Goal: Task Accomplishment & Management: Manage account settings

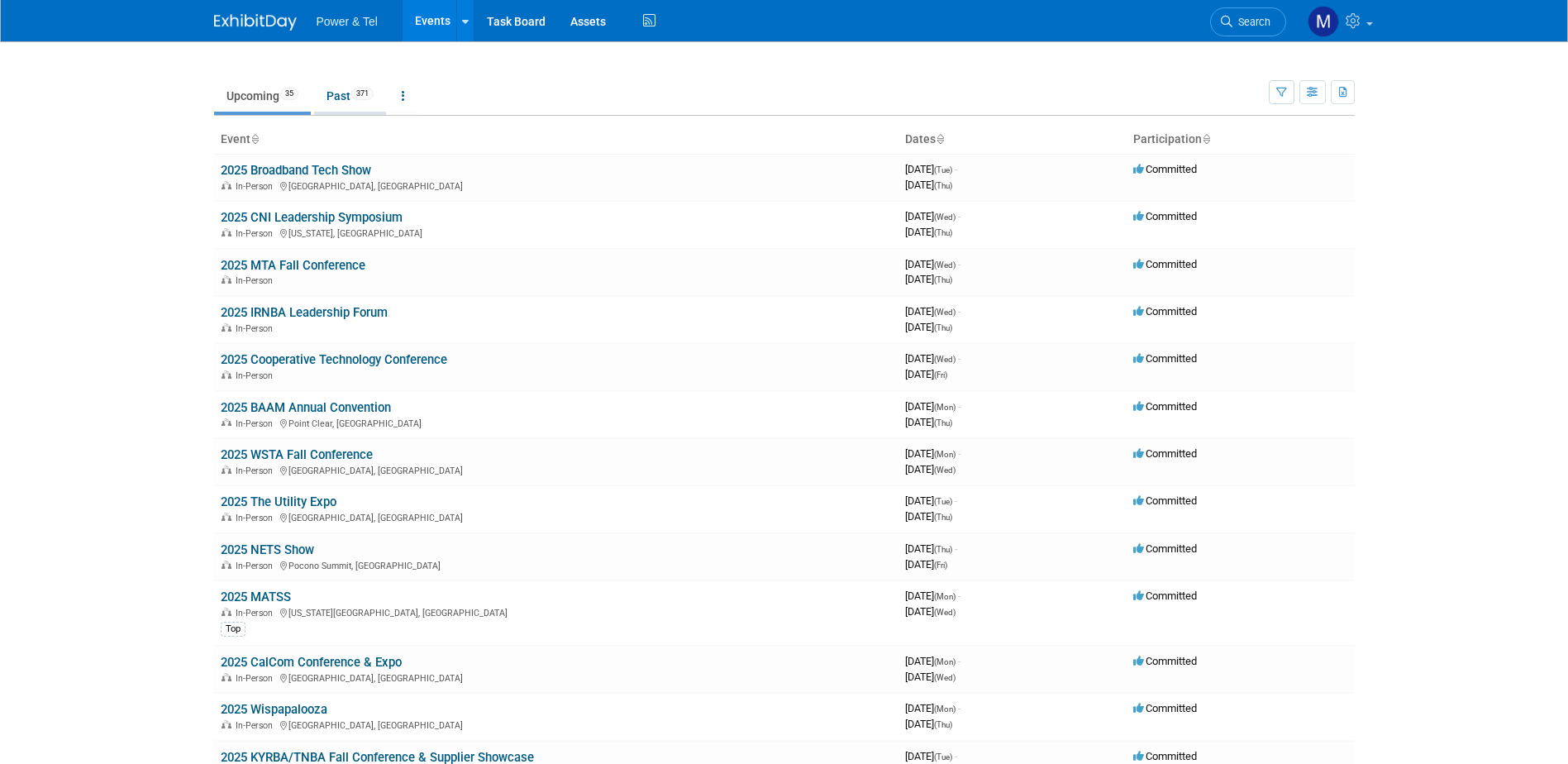
click at [335, 94] on link "Past 371" at bounding box center [350, 95] width 72 height 31
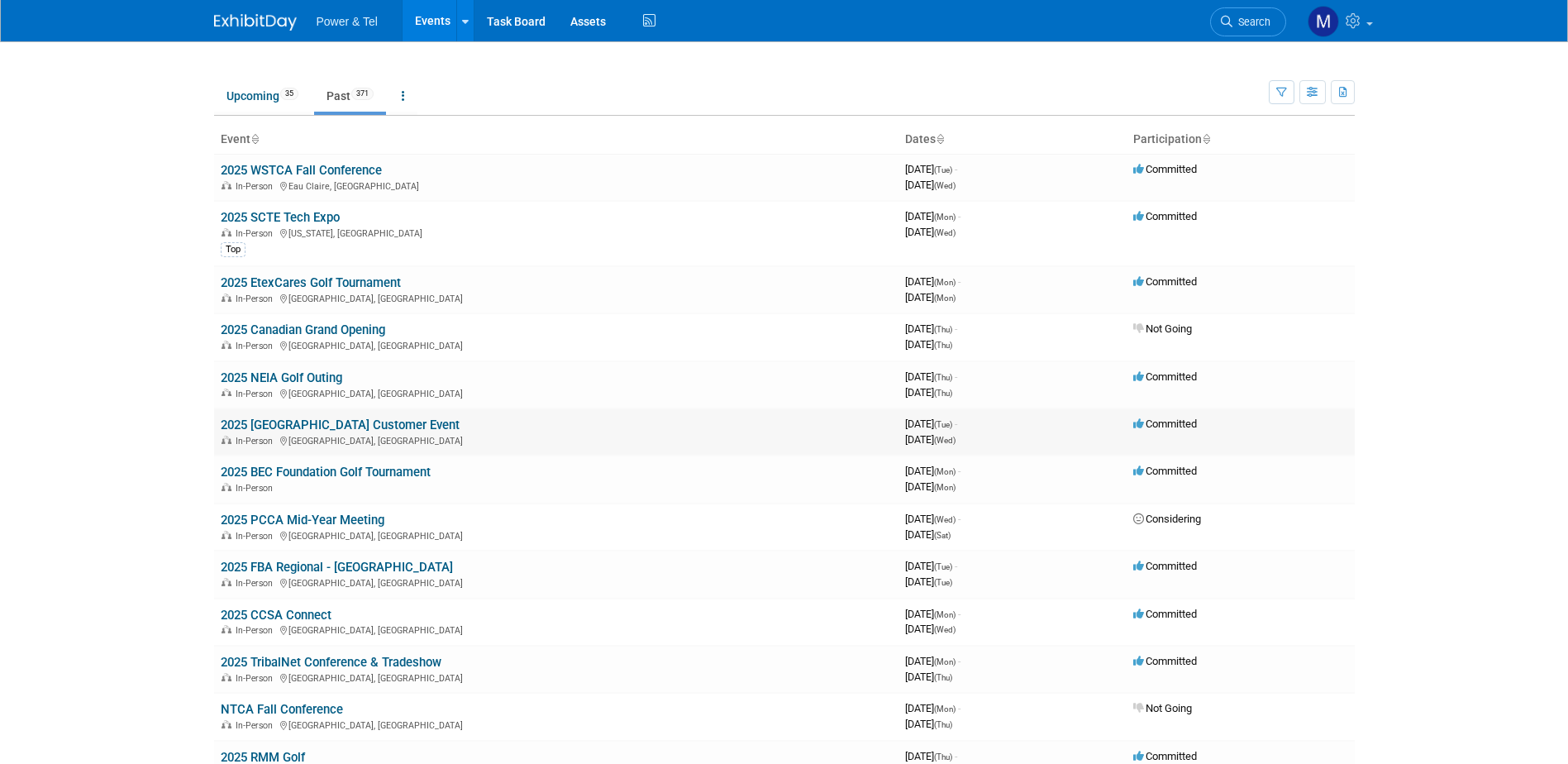
click at [384, 424] on link "2025 Arcadia Bluffs Customer Event" at bounding box center [340, 425] width 239 height 15
click at [0, 0] on div at bounding box center [0, 0] width 0 height 0
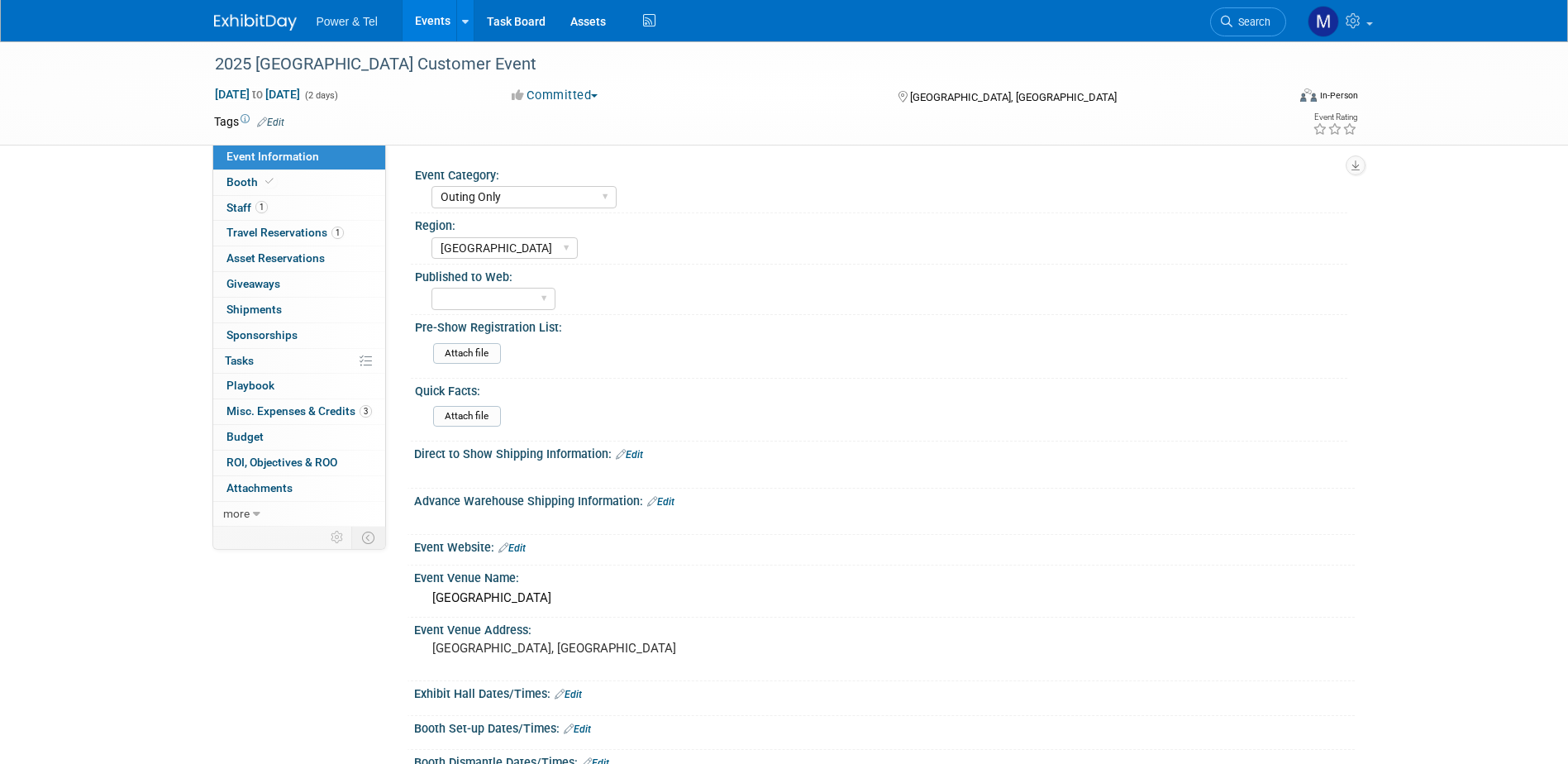
select select "Outing Only"
select select "Great Lakes"
click at [289, 355] on link "0% Tasks 0%" at bounding box center [299, 360] width 171 height 25
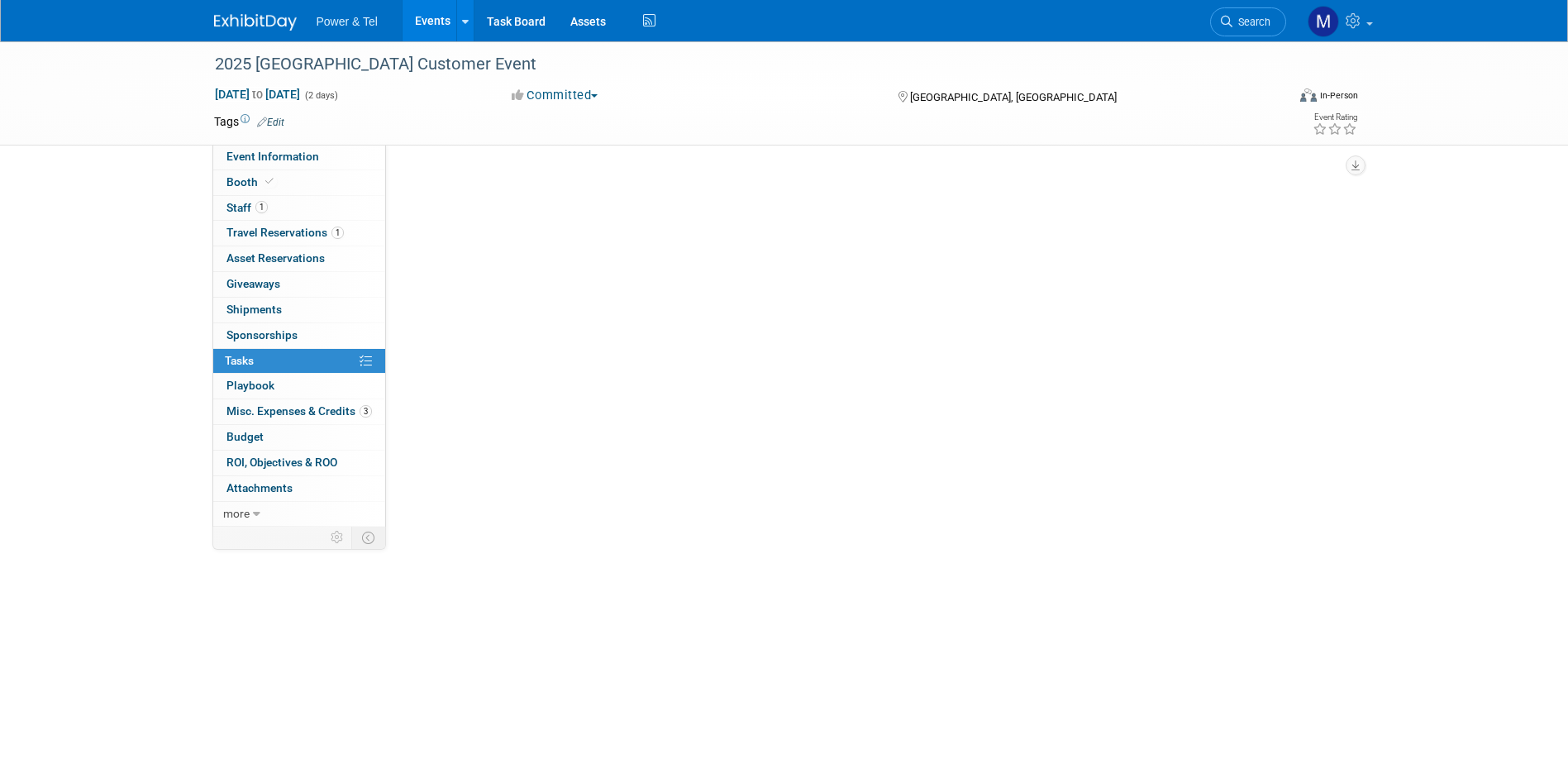
click at [289, 355] on link "0% Tasks 0%" at bounding box center [299, 360] width 171 height 25
click at [452, 183] on button "New Task" at bounding box center [448, 180] width 76 height 27
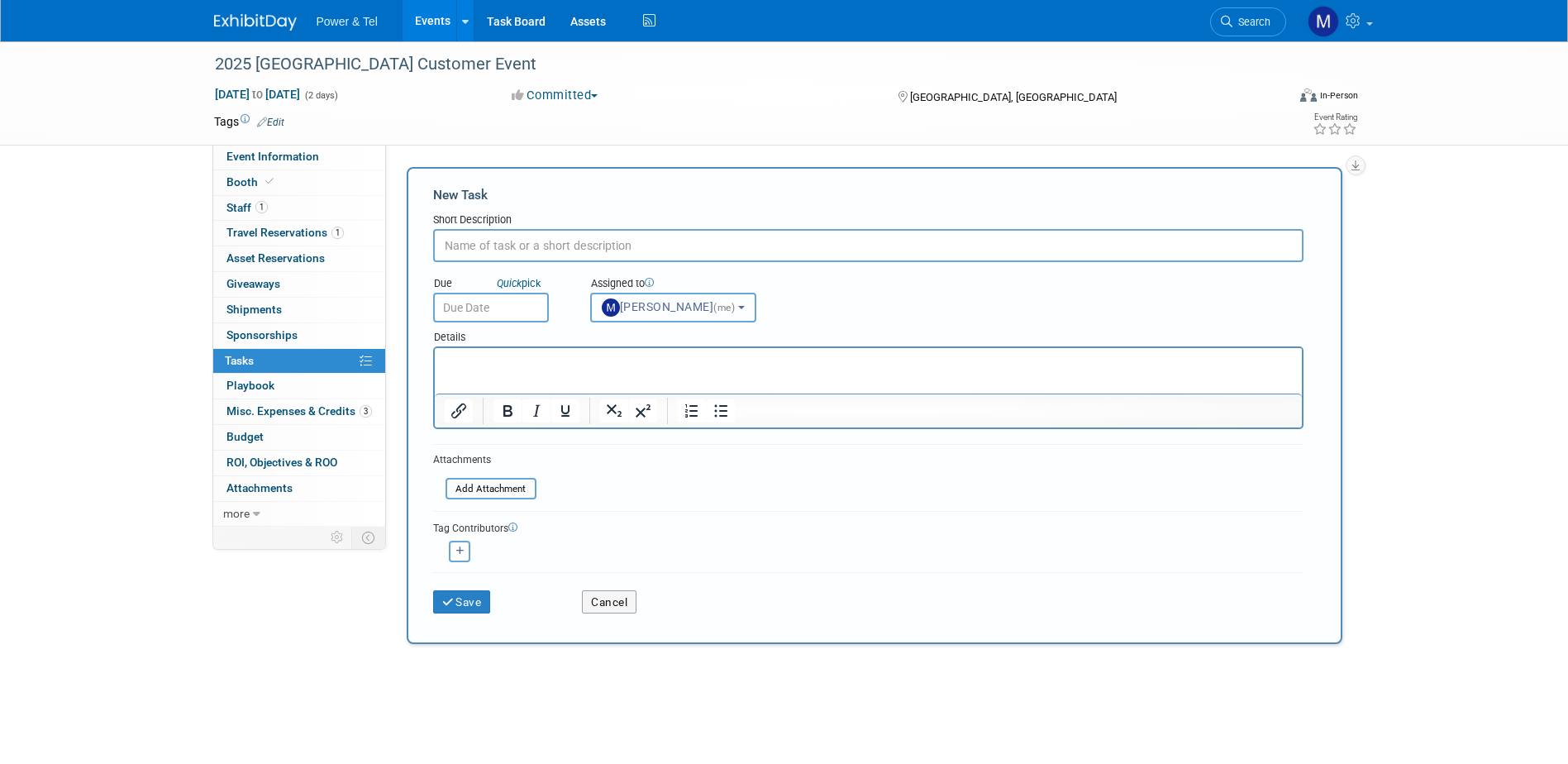
click at [734, 311] on span "(me)" at bounding box center [723, 307] width 21 height 12
click at [600, 597] on button "Cancel" at bounding box center [609, 602] width 54 height 23
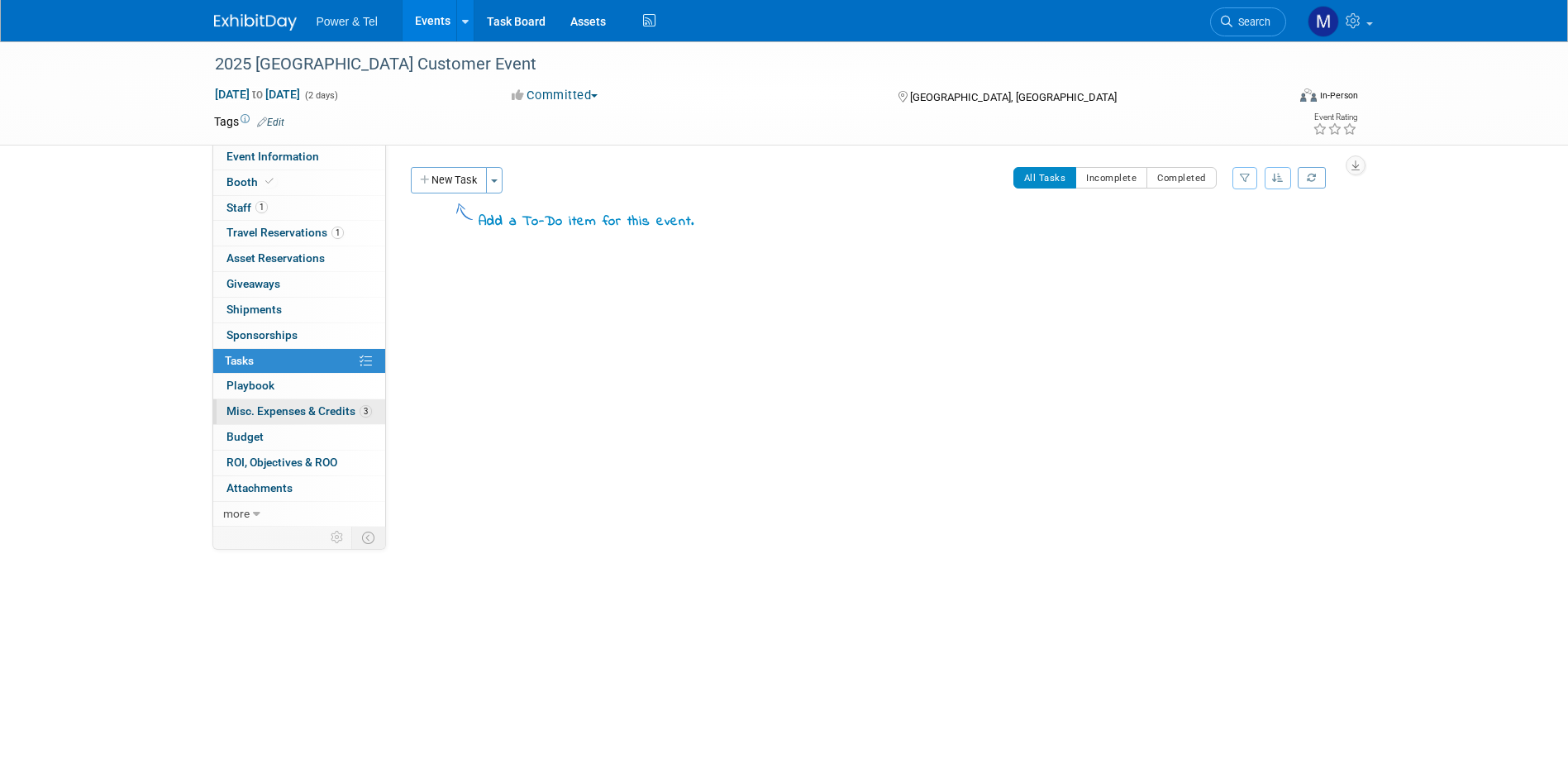
click at [337, 408] on span "Misc. Expenses & Credits 3" at bounding box center [299, 411] width 146 height 13
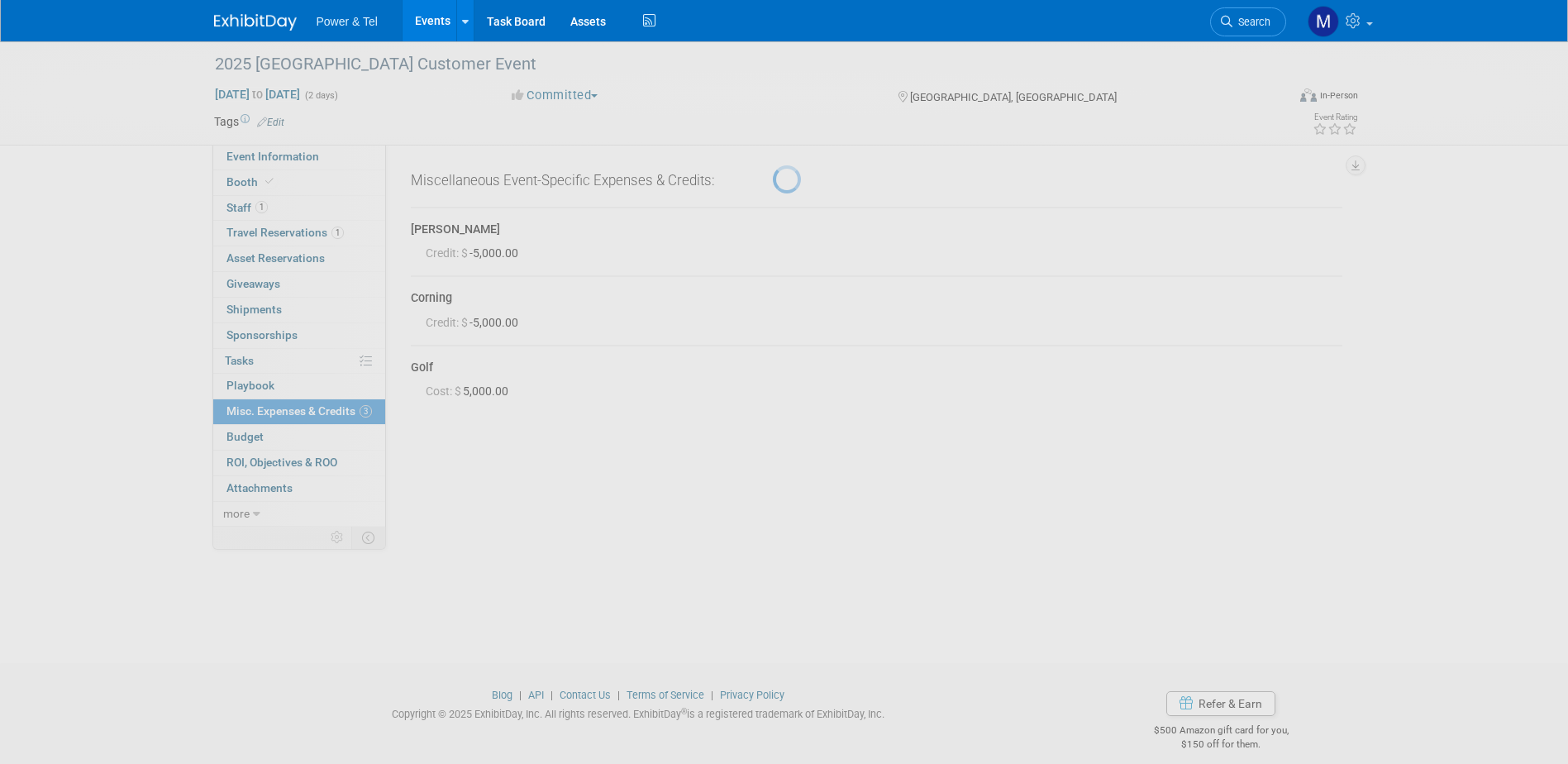
click at [773, 408] on div at bounding box center [784, 382] width 23 height 764
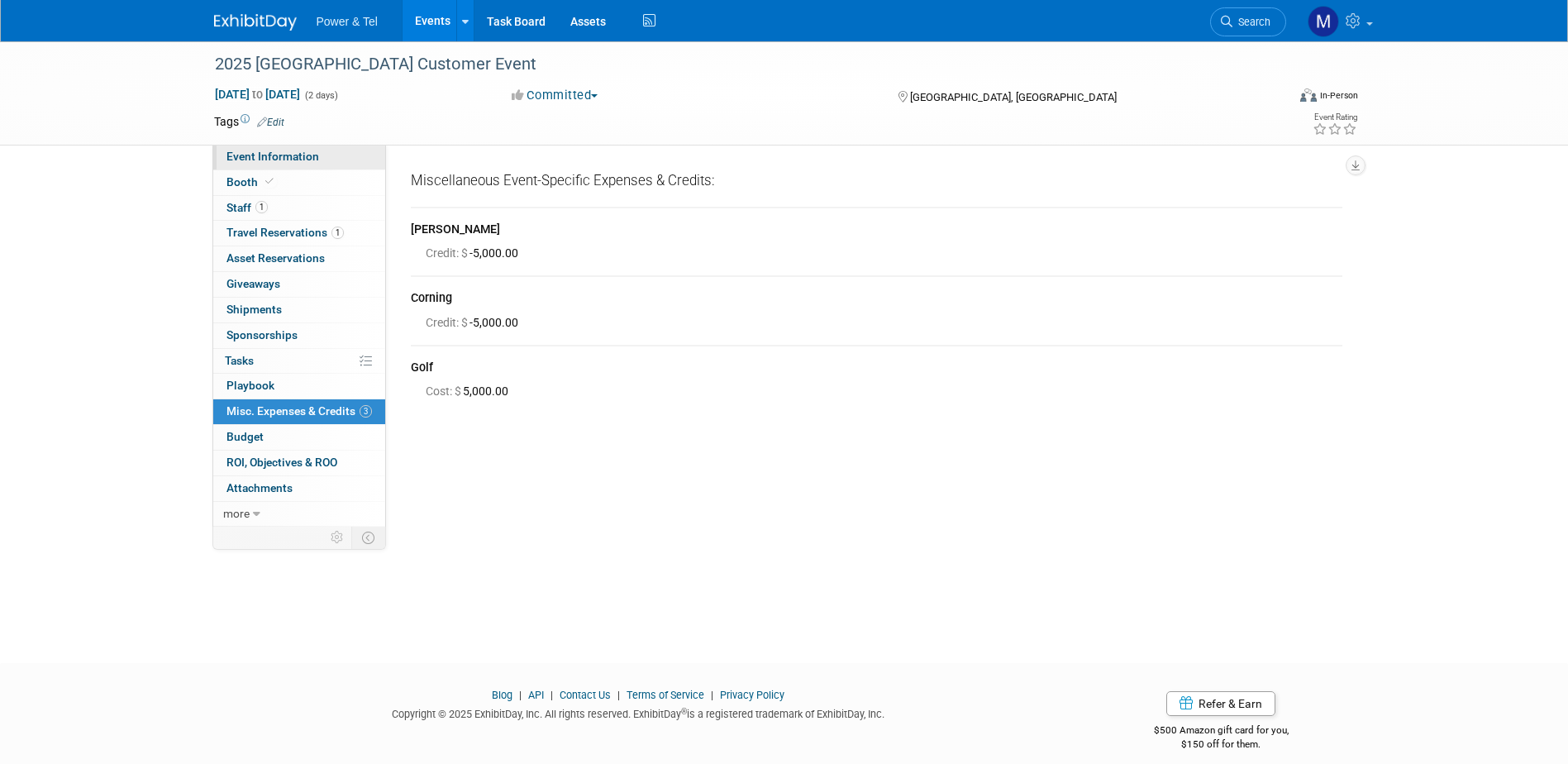
click at [271, 163] on link "Event Information" at bounding box center [299, 157] width 171 height 25
select select "Outing Only"
select select "Great Lakes"
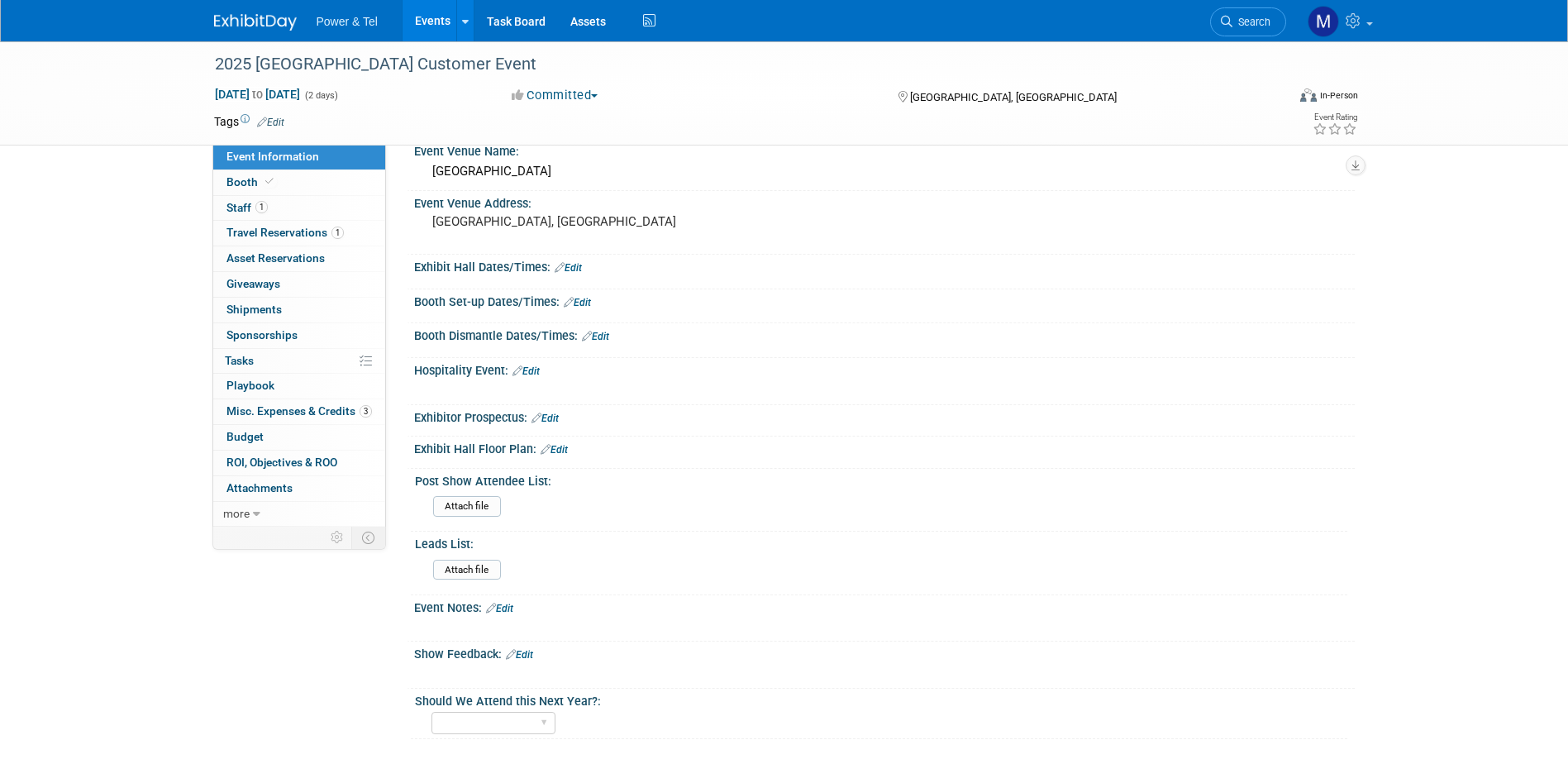
scroll to position [496, 0]
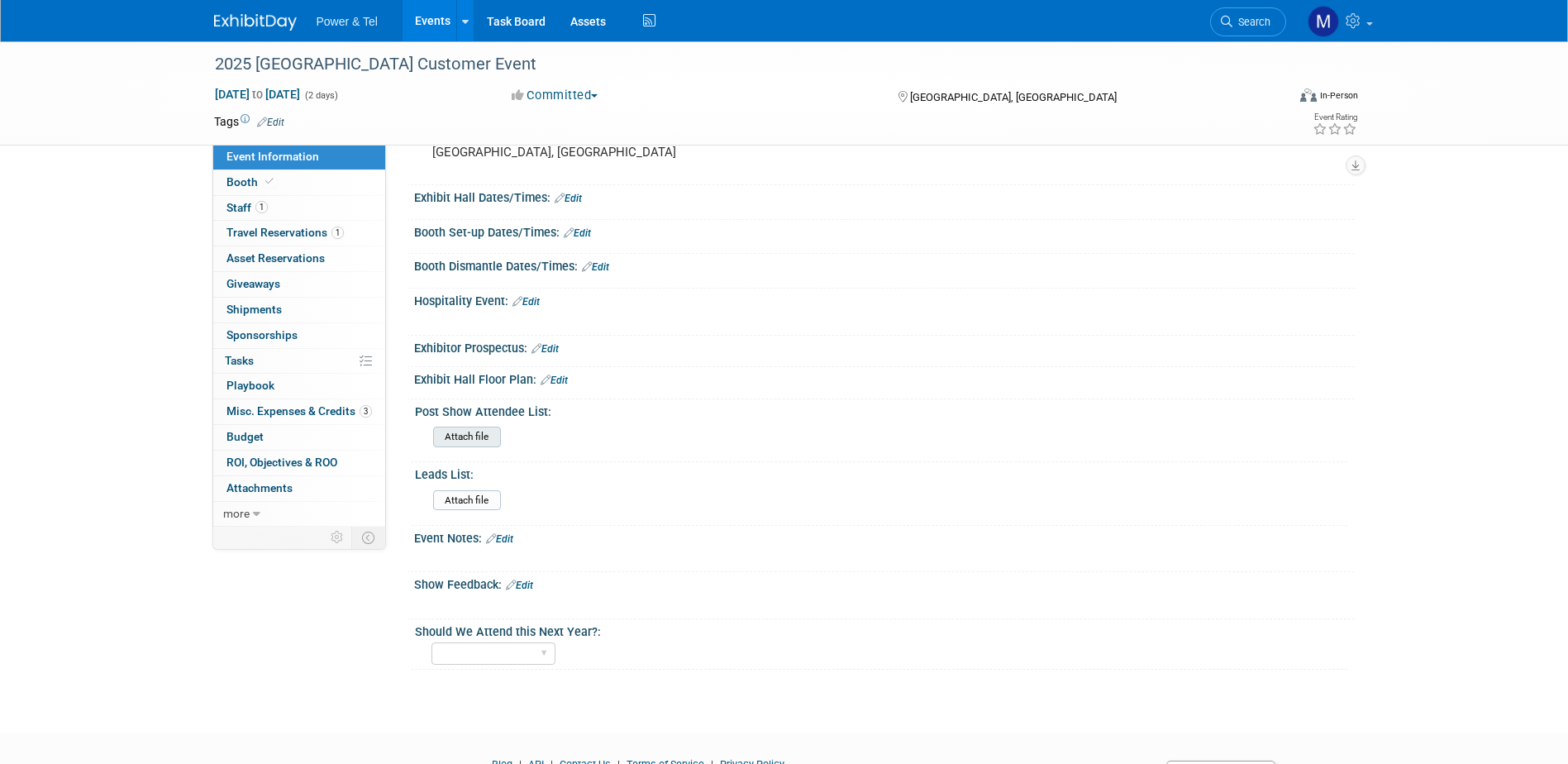
click at [479, 436] on input "file" at bounding box center [387, 437] width 225 height 19
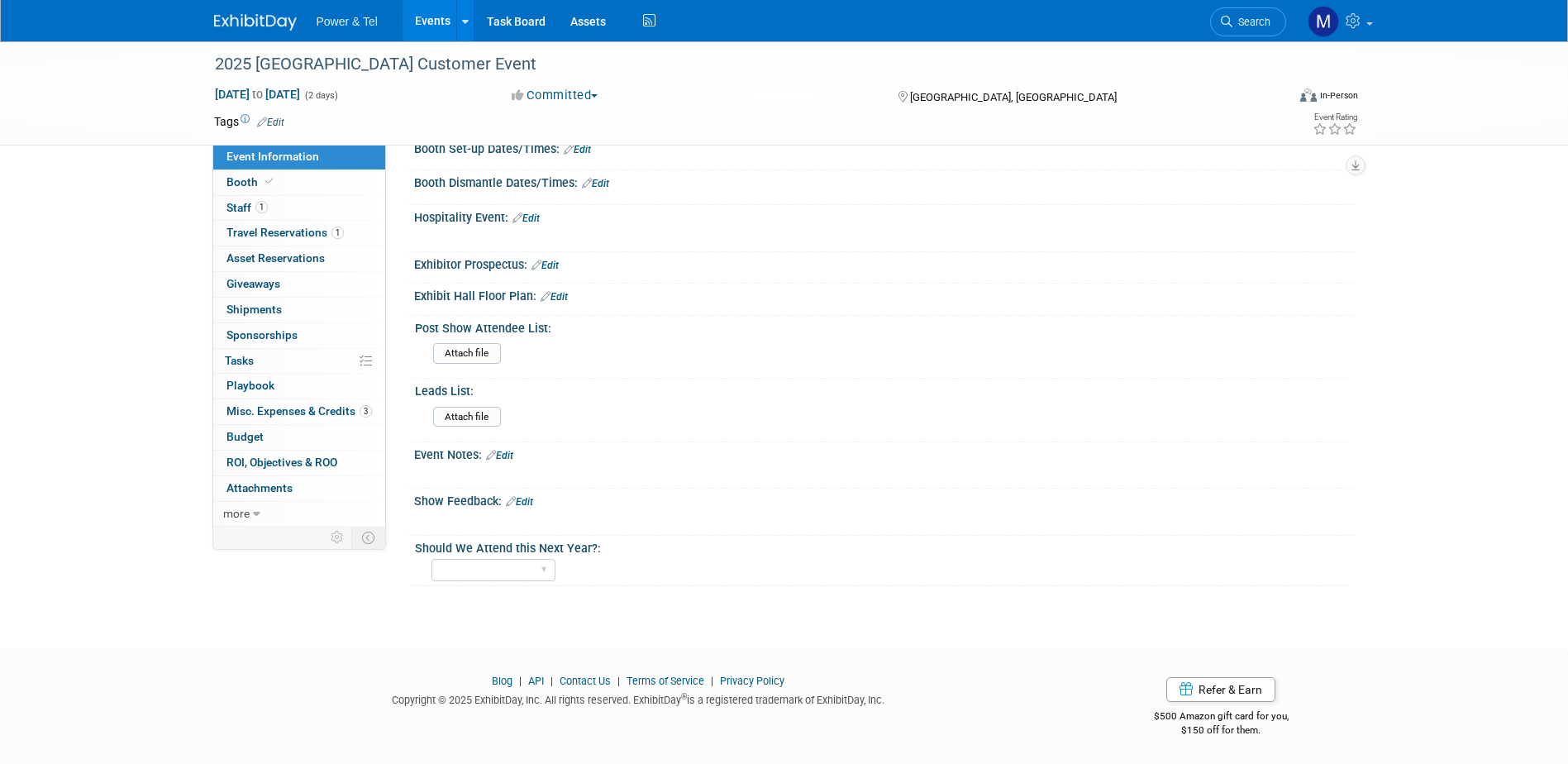
scroll to position [581, 0]
